Goal: Task Accomplishment & Management: Use online tool/utility

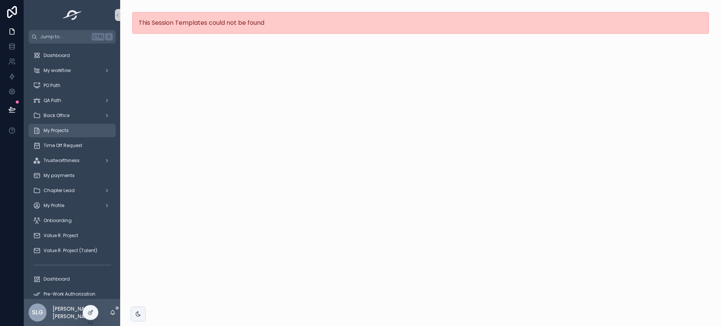
click at [67, 124] on link "My Projects" at bounding box center [72, 131] width 87 height 14
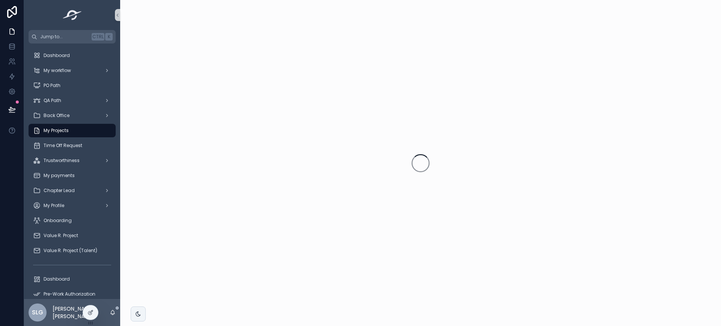
click at [67, 124] on link "My Projects" at bounding box center [72, 131] width 87 height 14
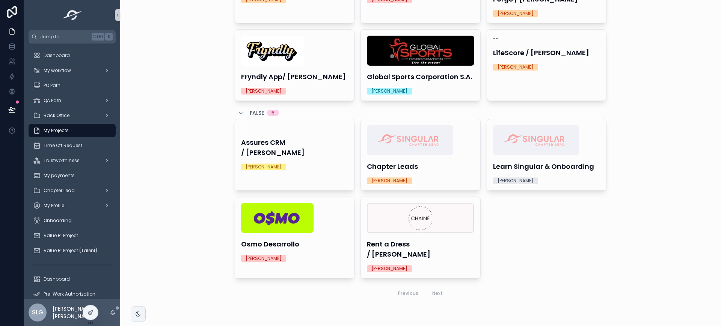
scroll to position [104, 0]
click at [297, 218] on img "scrollable content" at bounding box center [277, 218] width 72 height 30
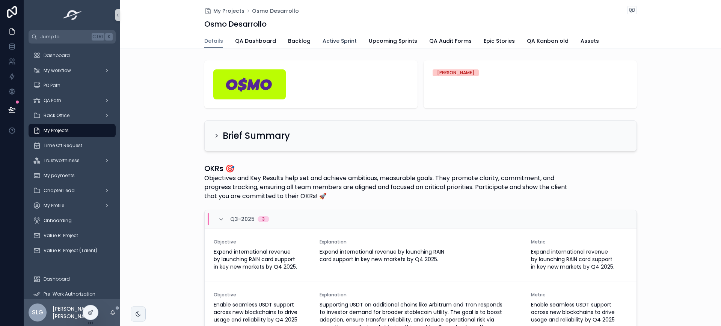
click at [337, 47] on link "Active Sprint" at bounding box center [339, 41] width 34 height 15
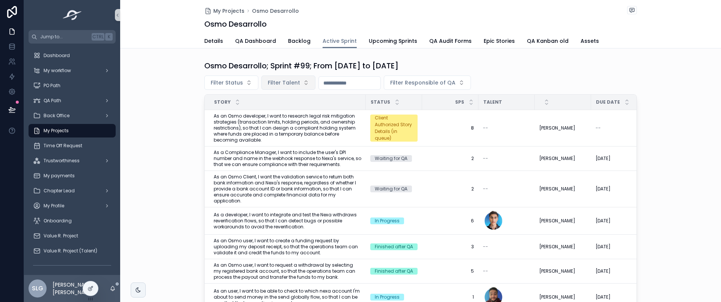
click at [282, 87] on button "Filter Talent" at bounding box center [288, 82] width 54 height 14
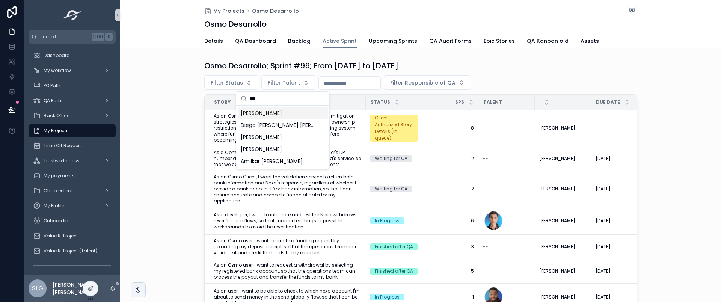
type input "***"
click at [255, 114] on span "[PERSON_NAME]" at bounding box center [261, 113] width 41 height 8
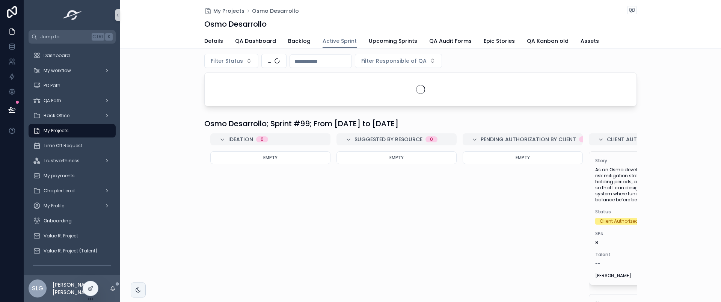
scroll to position [21, 0]
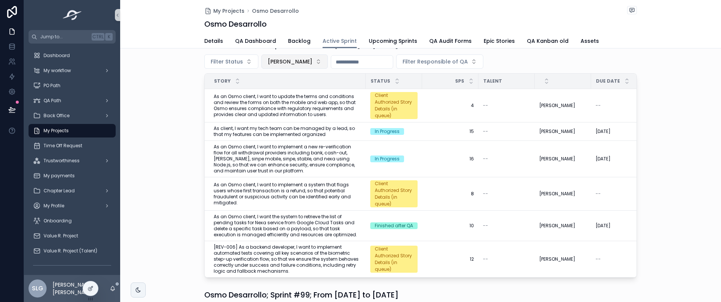
click at [312, 65] on span "[PERSON_NAME]" at bounding box center [290, 62] width 45 height 8
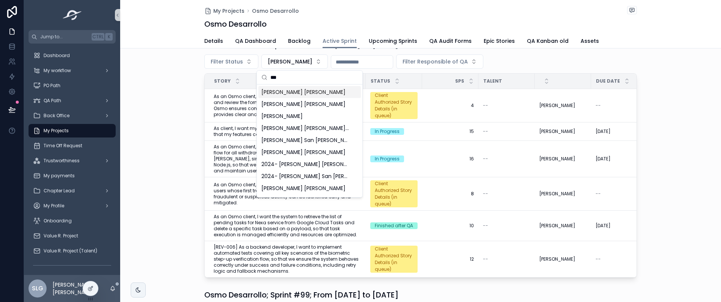
type input "***"
click at [283, 93] on span "[PERSON_NAME] [PERSON_NAME]" at bounding box center [303, 92] width 84 height 8
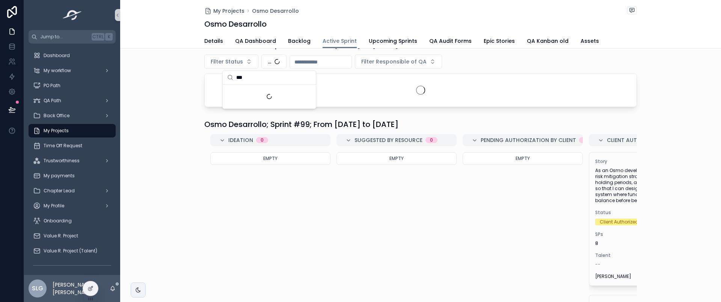
click at [283, 93] on div "Suggestions" at bounding box center [269, 96] width 93 height 24
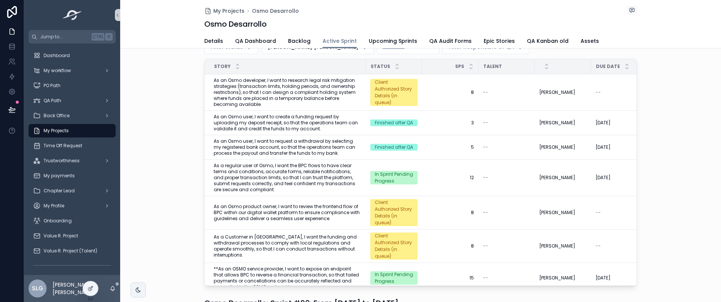
scroll to position [34, 0]
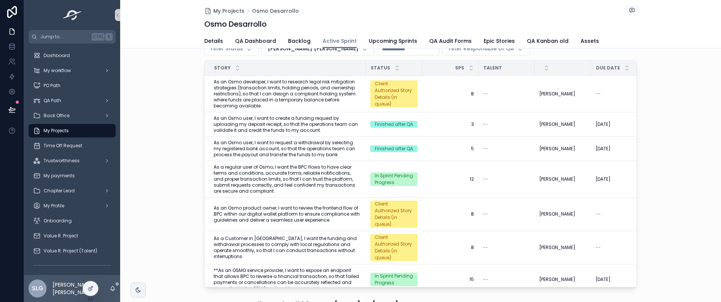
click at [152, 187] on div "Osmo Desarrollo; Sprint #99; From [DATE] to [DATE] Filter Status [PERSON_NAME] …" at bounding box center [420, 156] width 601 height 267
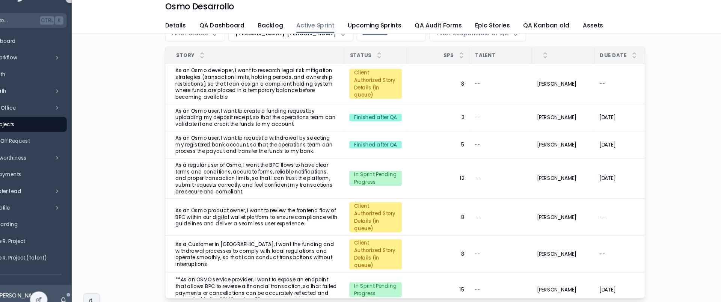
click at [152, 96] on div "Osmo Desarrollo; Sprint #99; From [DATE] to [DATE] Filter Status [PERSON_NAME] …" at bounding box center [420, 156] width 601 height 267
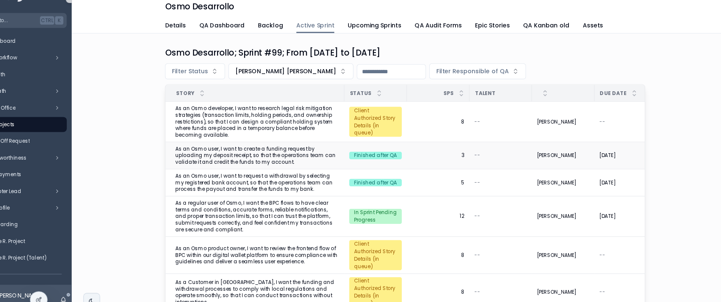
scroll to position [0, 0]
click at [295, 81] on span "[PERSON_NAME] [PERSON_NAME]" at bounding box center [313, 82] width 91 height 8
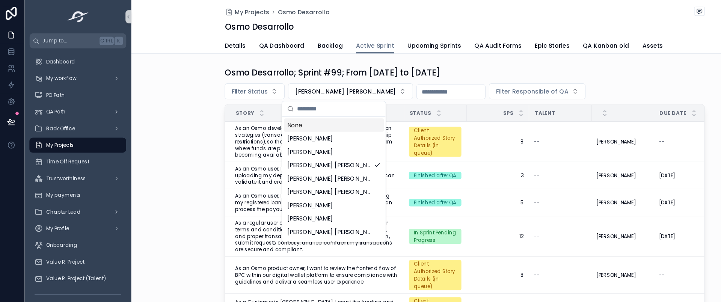
type input "*"
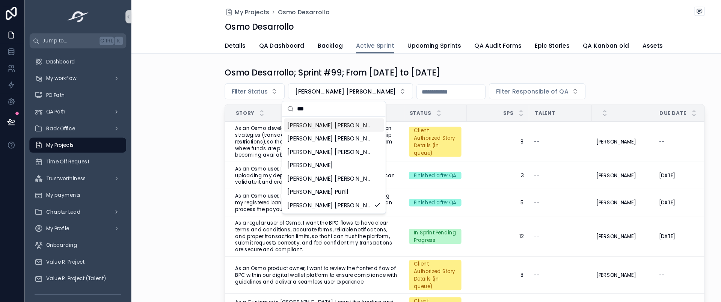
type input "***"
click at [292, 114] on span "[PERSON_NAME] [PERSON_NAME]" at bounding box center [298, 113] width 75 height 8
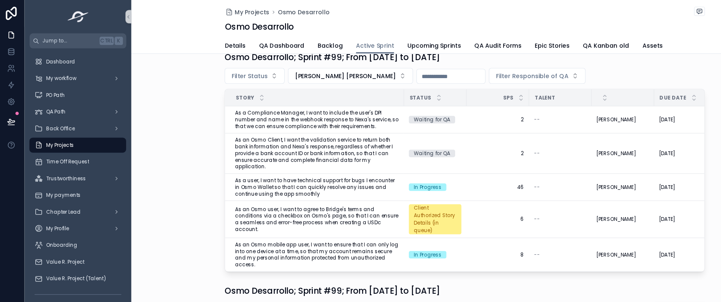
scroll to position [12, 0]
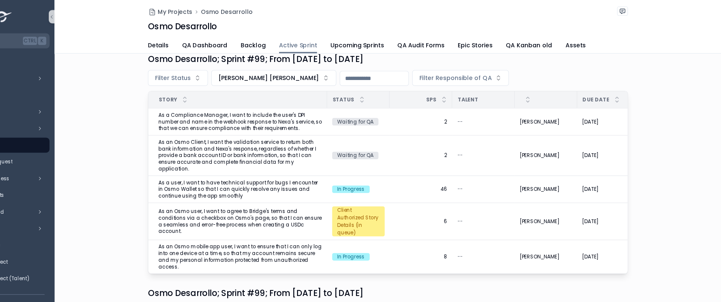
click at [523, 276] on span "Pending Authorization by Client" at bounding box center [528, 280] width 95 height 8
click at [331, 71] on span "[PERSON_NAME] [PERSON_NAME]" at bounding box center [313, 70] width 91 height 8
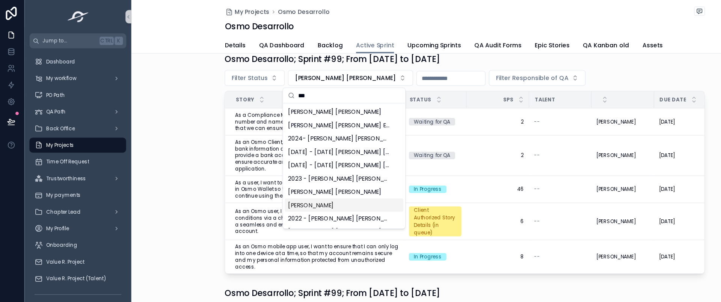
type input "***"
click at [293, 184] on span "[PERSON_NAME]" at bounding box center [281, 185] width 41 height 8
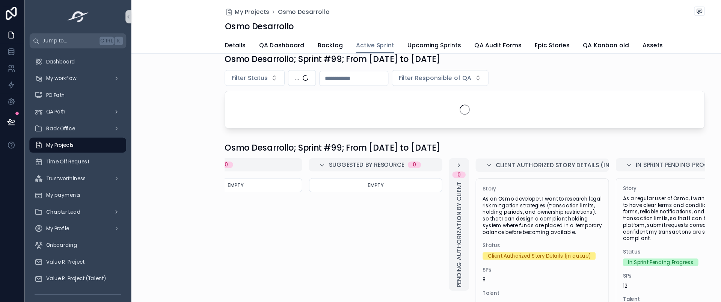
scroll to position [0, 57]
click at [174, 119] on div "Osmo Desarrollo; Sprint #99; From [DATE] to [DATE] Filter Status ... Filter Res…" at bounding box center [420, 214] width 601 height 339
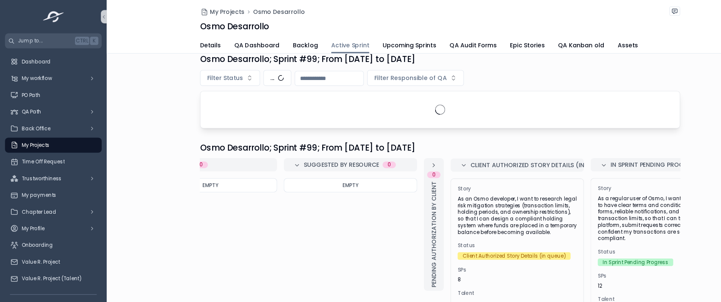
click at [196, 119] on div "Osmo Desarrollo; Sprint #99; From [DATE] to [DATE] Filter Status ... Filter Res…" at bounding box center [420, 214] width 601 height 339
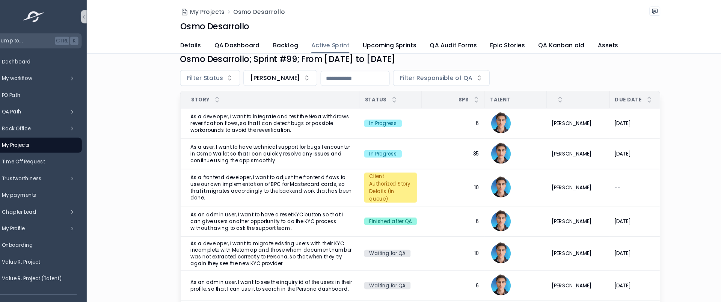
click at [389, 19] on div "Osmo Desarrollo" at bounding box center [420, 24] width 432 height 11
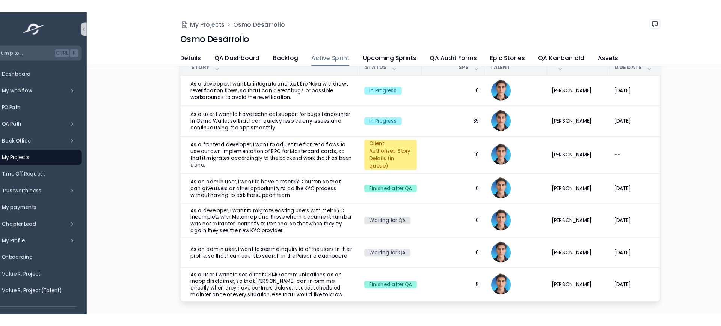
scroll to position [53, 0]
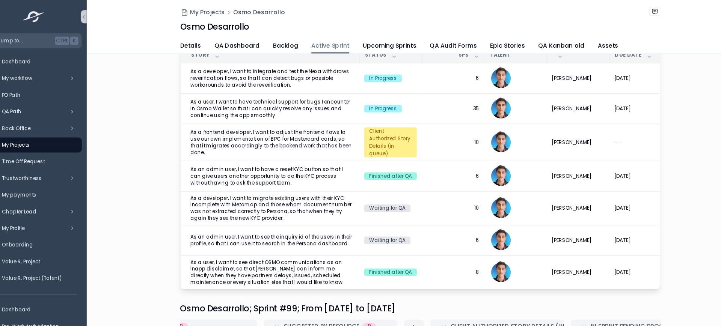
click at [397, 20] on div "Osmo Desarrollo" at bounding box center [420, 24] width 432 height 11
